Goal: Information Seeking & Learning: Learn about a topic

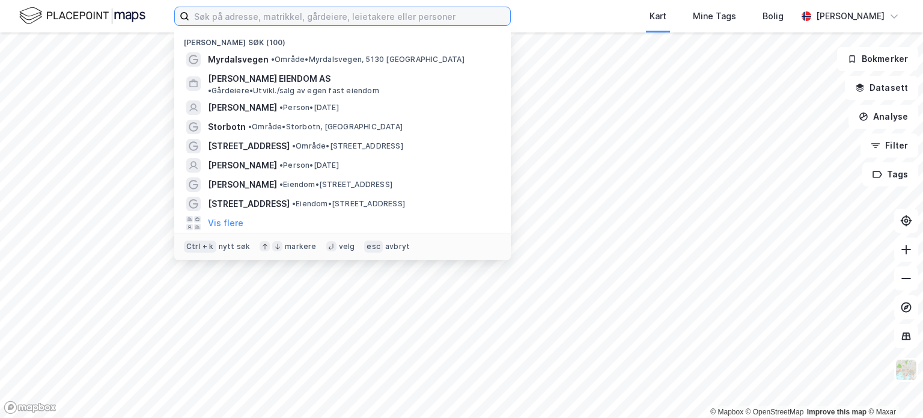
click at [226, 15] on input at bounding box center [349, 16] width 321 height 18
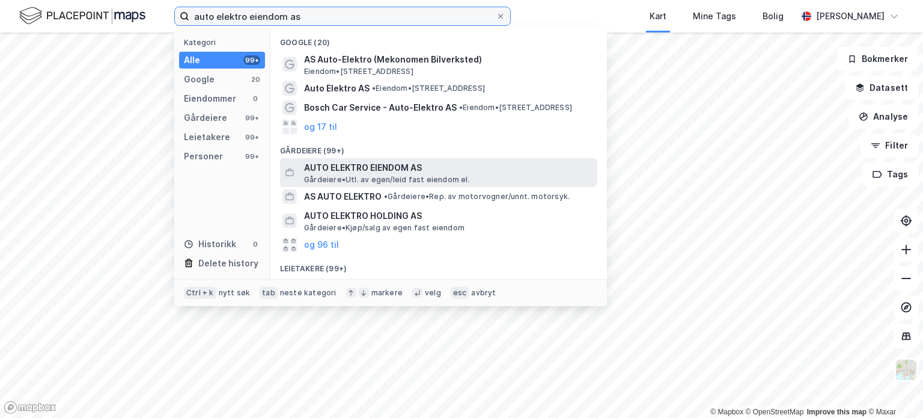
type input "auto elektro eiendom as"
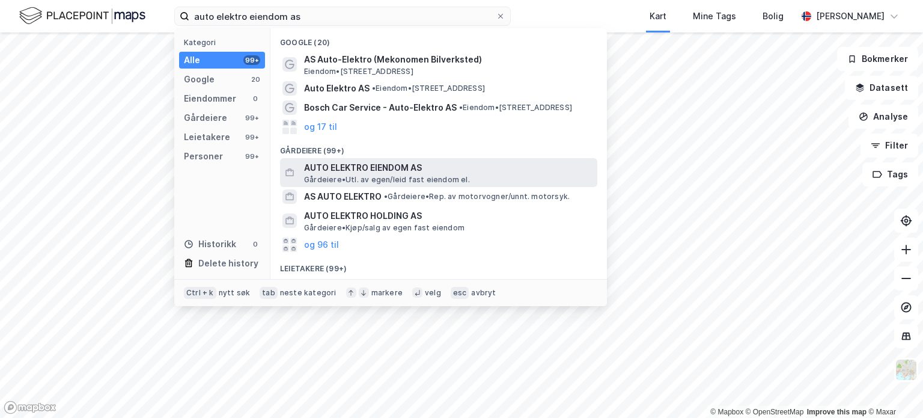
click at [457, 172] on span "AUTO ELEKTRO EIENDOM AS" at bounding box center [448, 167] width 288 height 14
